Goal: Find specific page/section: Find specific page/section

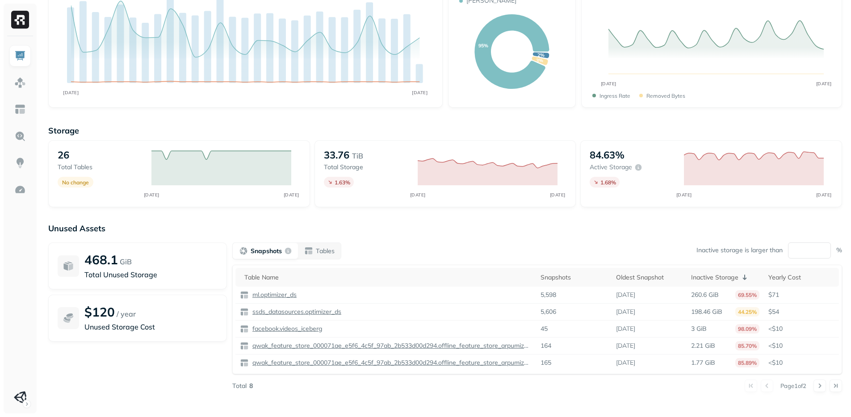
scroll to position [80, 0]
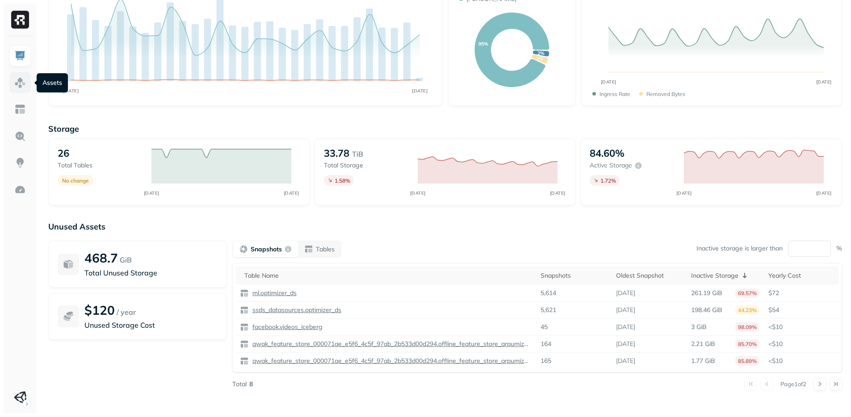
click at [15, 83] on img at bounding box center [20, 83] width 12 height 12
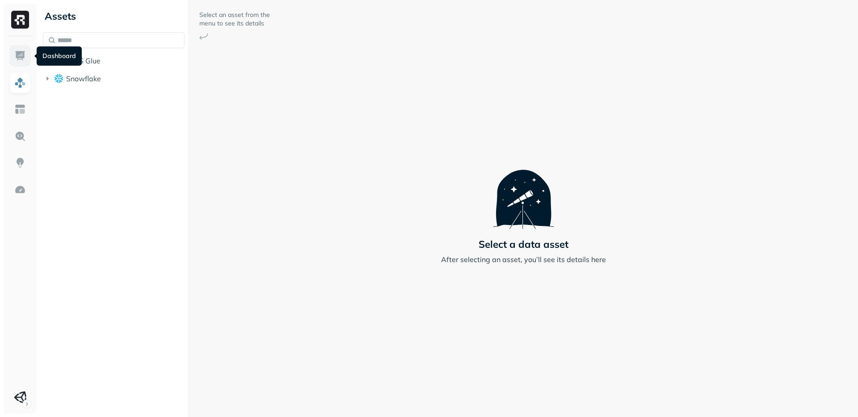
click at [15, 64] on link at bounding box center [19, 55] width 21 height 21
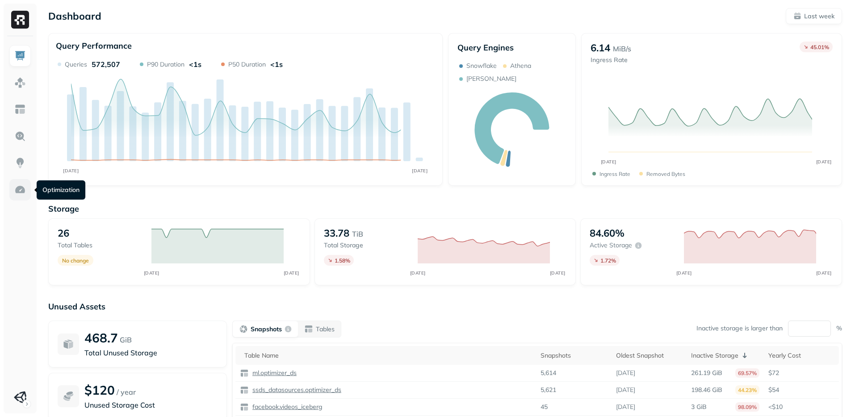
click at [18, 195] on img at bounding box center [20, 190] width 12 height 12
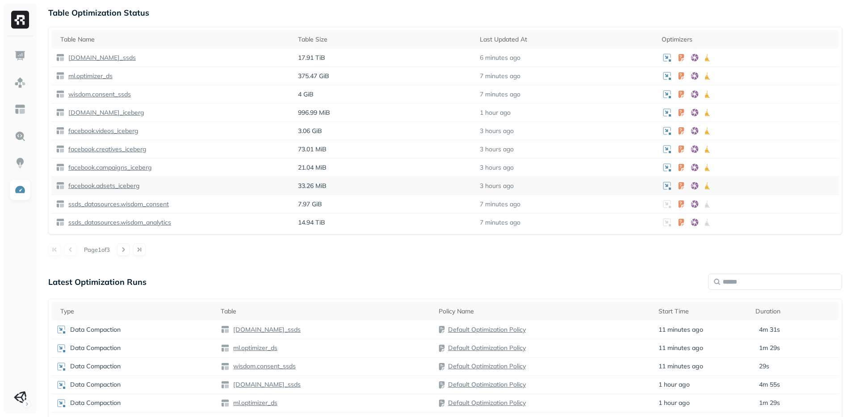
scroll to position [304, 0]
click at [130, 250] on button at bounding box center [123, 248] width 13 height 13
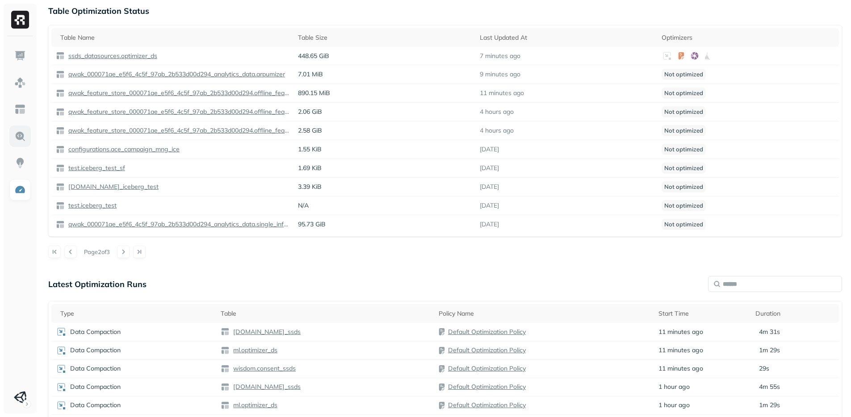
click at [27, 145] on link at bounding box center [19, 136] width 21 height 21
